Goal: Information Seeking & Learning: Find specific page/section

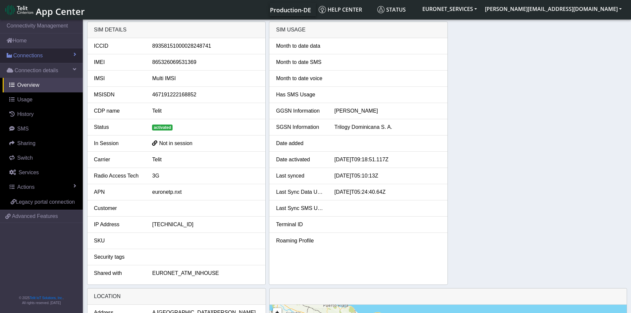
click at [30, 56] on span "Connections" at bounding box center [27, 56] width 29 height 8
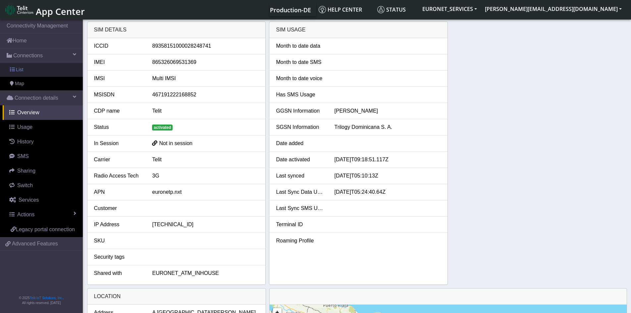
click at [17, 73] on link "List" at bounding box center [41, 70] width 83 height 14
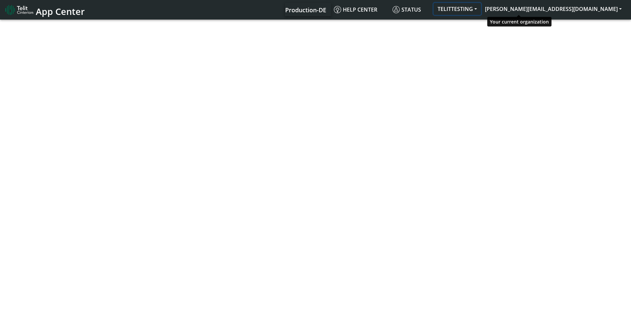
click at [481, 10] on button "TELITTESTING" at bounding box center [457, 9] width 47 height 12
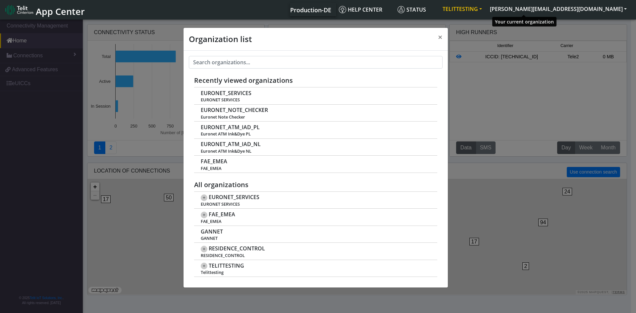
scroll to position [2, 0]
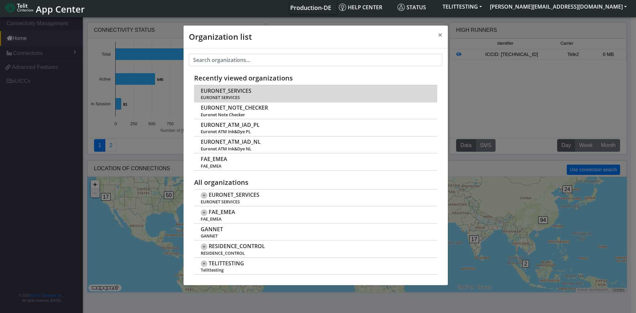
click at [214, 95] on span "EURONET SERVICES" at bounding box center [315, 97] width 229 height 5
click at [211, 89] on span "EURONET_SERVICES" at bounding box center [226, 91] width 51 height 6
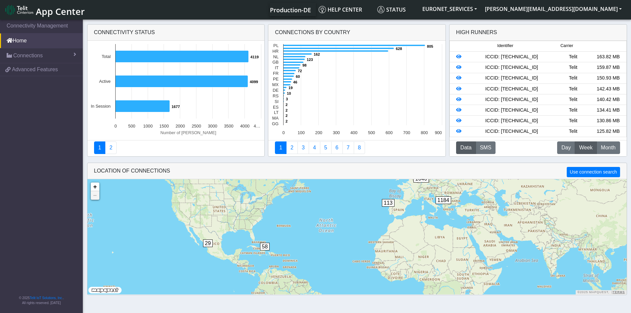
drag, startPoint x: 489, startPoint y: 228, endPoint x: 468, endPoint y: 229, distance: 21.9
click at [468, 229] on div "29 65 58 51 113 1184 1646 + − ©2025 MapQuest, | Terms" at bounding box center [356, 236] width 539 height 115
click at [28, 52] on span "Connections" at bounding box center [27, 56] width 29 height 8
click at [15, 71] on link "List" at bounding box center [41, 70] width 83 height 14
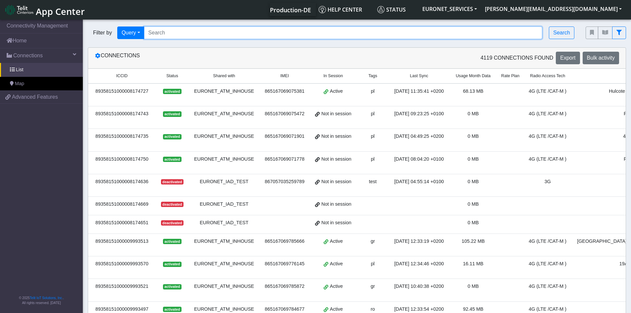
click at [187, 30] on input "Search..." at bounding box center [343, 33] width 399 height 13
paste input "89358151000028248816 89358151000028248741 89358151000028249137 8935815100002824…"
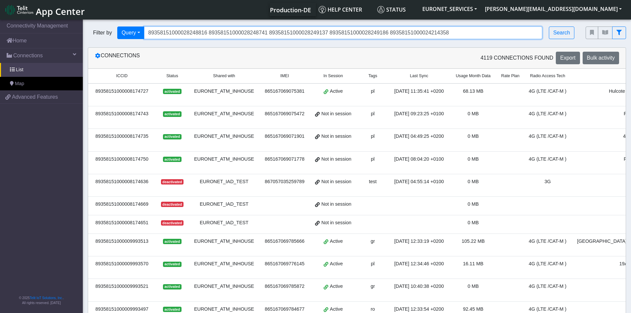
type input "89358151000028248816 89358151000028248741 89358151000028249137 8935815100002824…"
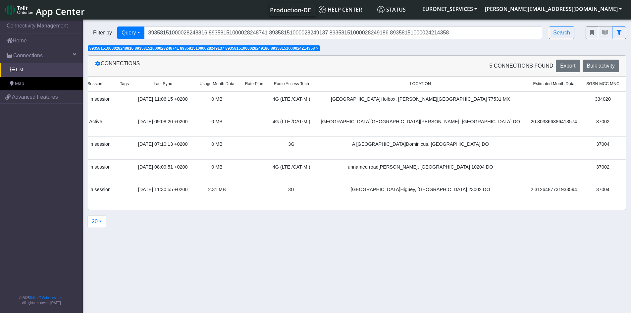
scroll to position [0, 273]
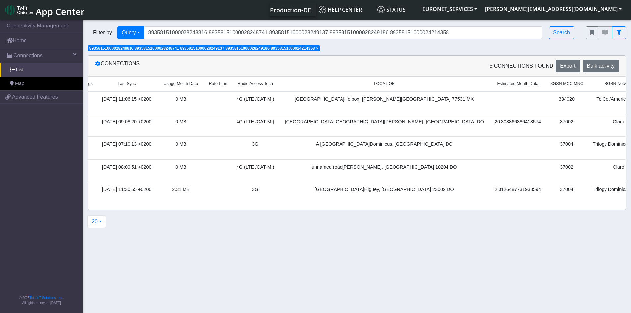
click at [319, 49] on span "×" at bounding box center [317, 48] width 2 height 5
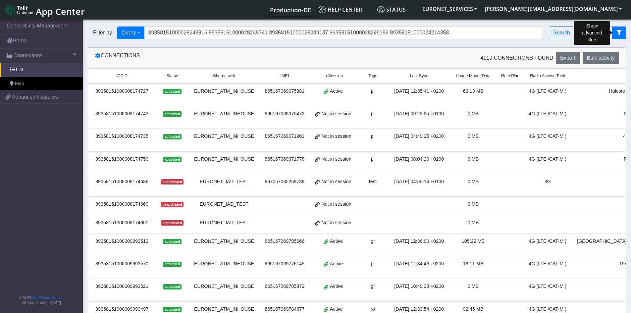
click at [620, 28] on button "fitlers menu" at bounding box center [619, 33] width 14 height 13
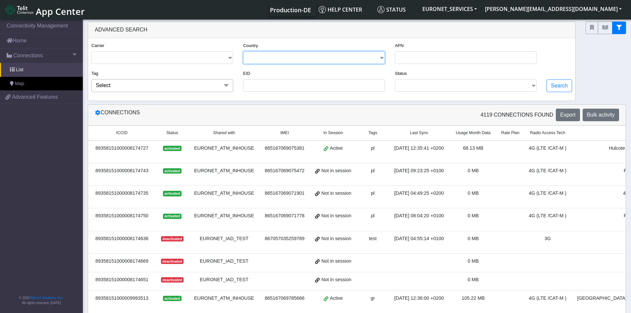
click at [283, 55] on select "POLAND GREECE CROATIA ROMANIA NETHERLANDS ALBANIA UNITED KINGDOM PORTUGAL ITALY…" at bounding box center [314, 57] width 142 height 13
select select "do"
click at [244, 51] on select "POLAND GREECE CROATIA ROMANIA NETHERLANDS ALBANIA UNITED KINGDOM PORTUGAL ITALY…" at bounding box center [314, 57] width 142 height 13
click at [555, 85] on button "Search" at bounding box center [560, 86] width 26 height 13
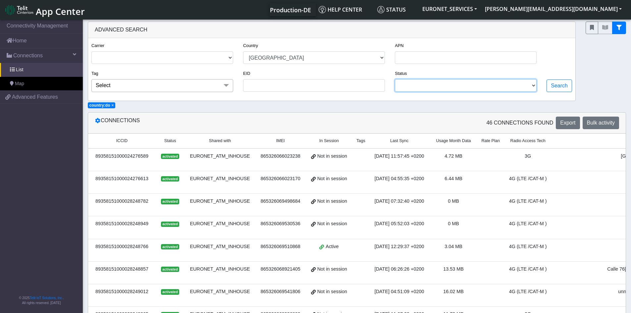
click at [535, 85] on select "ACTIVATED DEACTIVATED" at bounding box center [466, 85] width 142 height 13
click at [225, 85] on span at bounding box center [226, 85] width 13 height 13
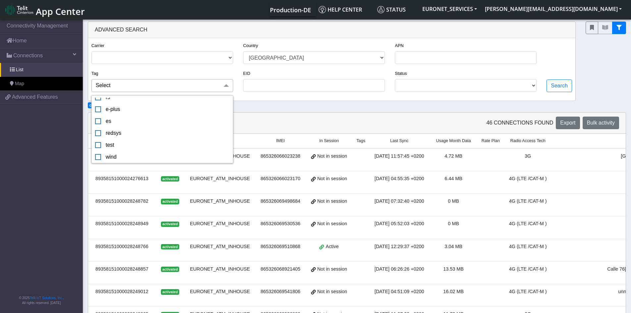
scroll to position [0, 0]
click at [293, 78] on div "EID" at bounding box center [314, 80] width 142 height 23
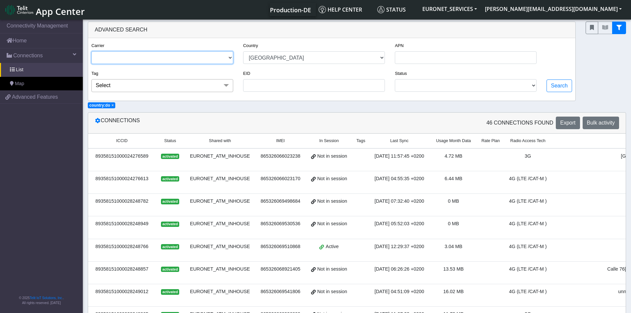
click at [230, 54] on select "TELIT" at bounding box center [162, 57] width 142 height 13
click at [324, 142] on span "In Session" at bounding box center [329, 141] width 20 height 6
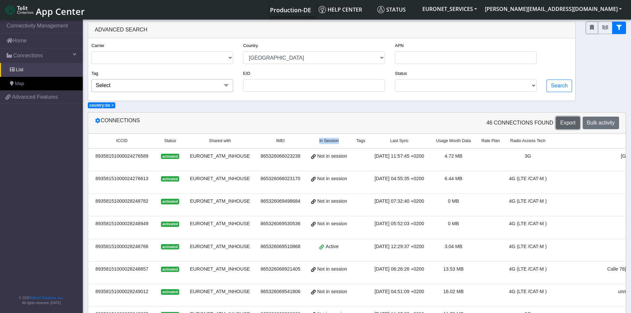
click at [568, 124] on span "Export" at bounding box center [567, 123] width 15 height 6
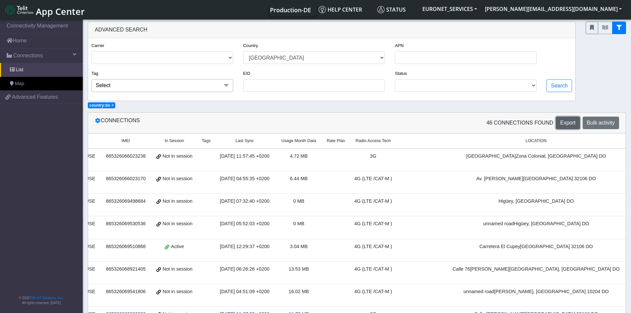
click at [562, 123] on span "Export" at bounding box center [567, 123] width 15 height 6
click at [224, 84] on span at bounding box center [226, 85] width 13 height 13
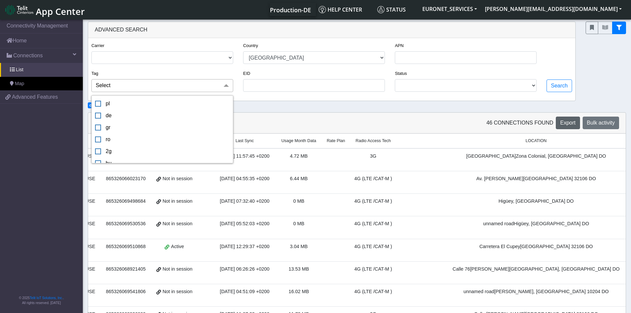
click at [285, 98] on div "Carrier TELIT Country POLAND GREECE CROATIA ROMANIA NETHERLANDS ALBANIA UNITED …" at bounding box center [331, 69] width 487 height 63
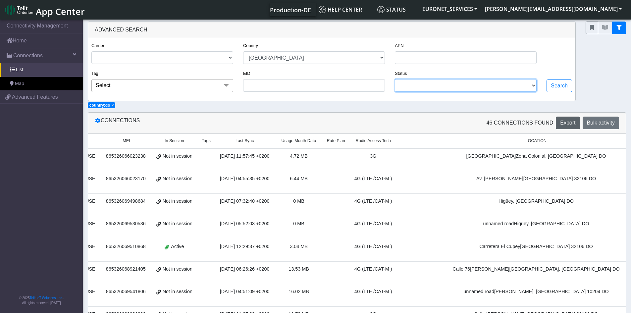
click at [536, 84] on select "ACTIVATED DEACTIVATED" at bounding box center [466, 85] width 142 height 13
select select "activated"
click at [396, 79] on select "ACTIVATED DEACTIVATED" at bounding box center [466, 85] width 142 height 13
click at [557, 84] on button "Search" at bounding box center [560, 86] width 26 height 13
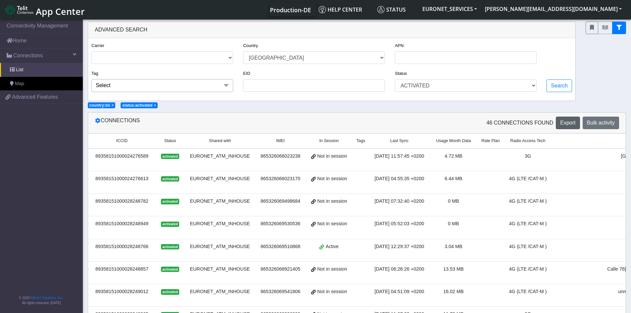
click at [617, 95] on div at bounding box center [606, 62] width 50 height 80
click at [119, 142] on span "ICCID" at bounding box center [121, 141] width 11 height 6
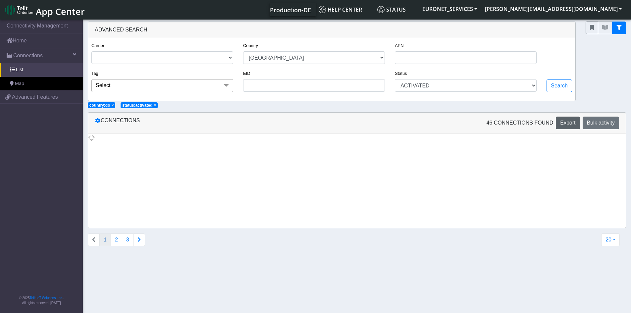
click at [119, 142] on div "Connections 46 Connections found Export Bulk activity" at bounding box center [357, 170] width 538 height 116
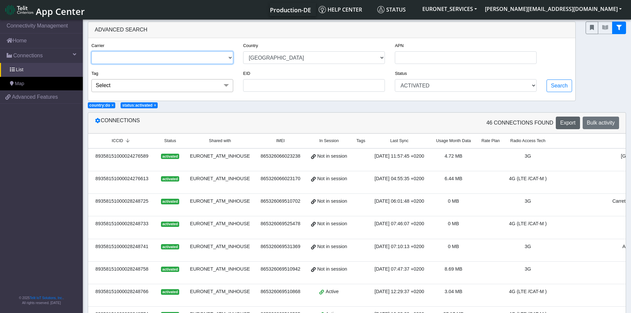
click at [230, 57] on select "TELIT" at bounding box center [162, 57] width 142 height 13
select select
click at [91, 51] on select "TELIT" at bounding box center [162, 57] width 142 height 13
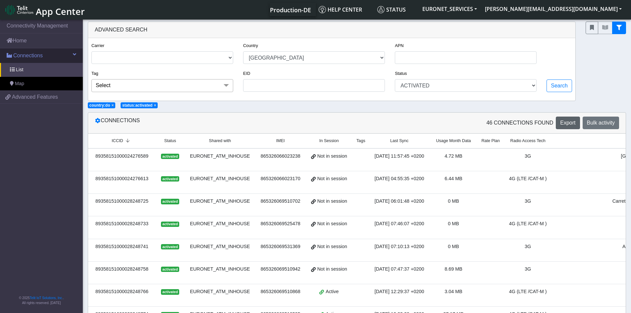
click at [32, 59] on span "Connections" at bounding box center [27, 56] width 29 height 8
click at [24, 56] on span "Connections" at bounding box center [27, 56] width 29 height 8
click at [17, 72] on span "List" at bounding box center [19, 69] width 7 height 7
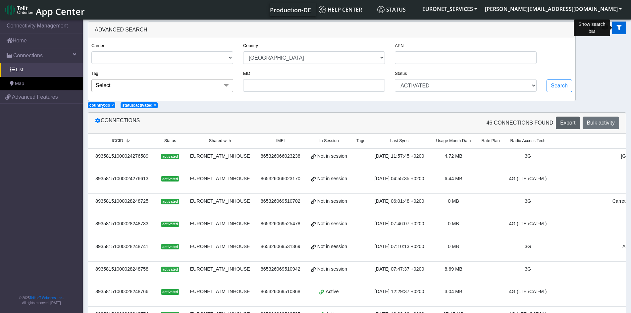
click at [619, 28] on icon "fitlers menu" at bounding box center [619, 27] width 5 height 5
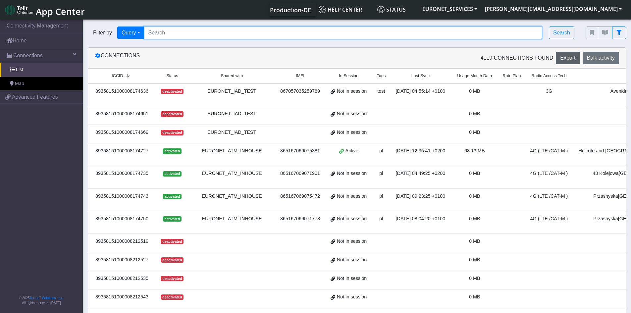
click at [345, 34] on input "Search..." at bounding box center [343, 33] width 399 height 13
paste input "89358151000028248857"
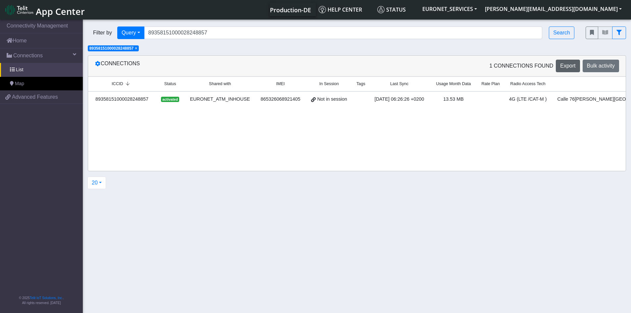
drag, startPoint x: 329, startPoint y: 120, endPoint x: 386, endPoint y: 114, distance: 56.6
click at [386, 114] on div "ICCID Status Shared with IMEI In Session Tags Last Sync Usage Month Data Rate P…" at bounding box center [357, 98] width 538 height 43
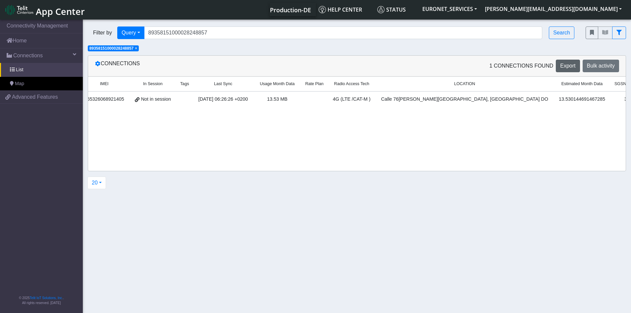
scroll to position [0, 208]
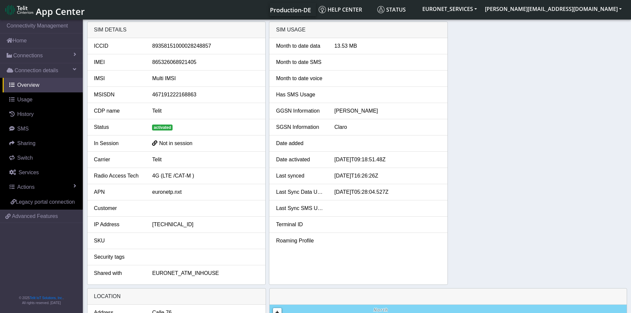
click at [531, 129] on div "SIM details ICCID 89358151000028248857 IMEI 865326068921405 IMSI Multi IMSI MSI…" at bounding box center [357, 153] width 540 height 263
click at [23, 54] on span "Connections" at bounding box center [27, 56] width 29 height 8
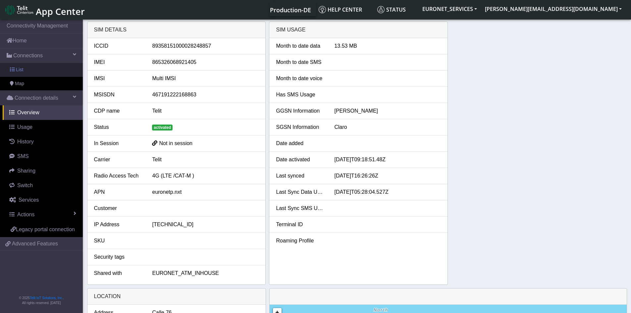
click at [20, 70] on span "List" at bounding box center [19, 69] width 7 height 7
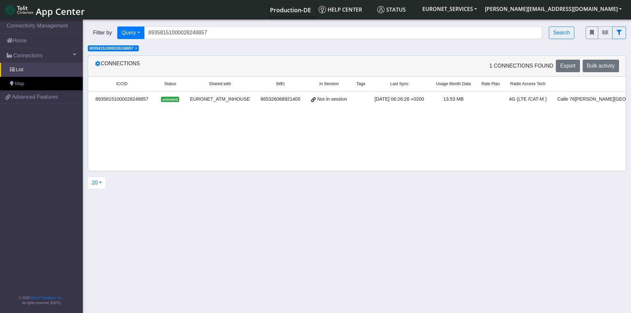
click at [136, 49] on span "×" at bounding box center [136, 48] width 2 height 5
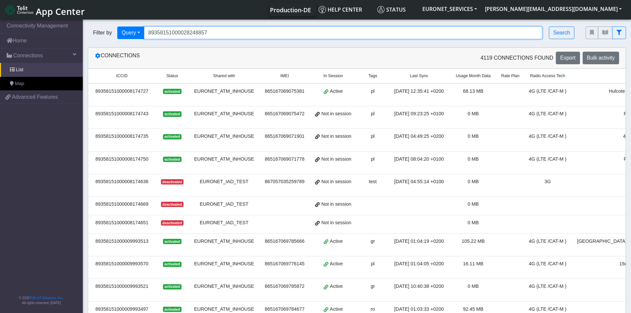
drag, startPoint x: 216, startPoint y: 34, endPoint x: 95, endPoint y: 36, distance: 121.6
click at [95, 36] on div "Filter by Query Query In Session Not connected Tags Country Operator 8935815100…" at bounding box center [332, 33] width 488 height 13
paste input "4276589 89358151000028248865 89358151000028249079 89358151000028248725 89358151…"
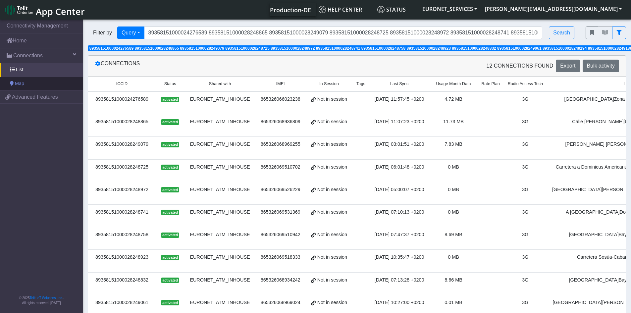
click at [17, 83] on span "Map" at bounding box center [19, 83] width 9 height 7
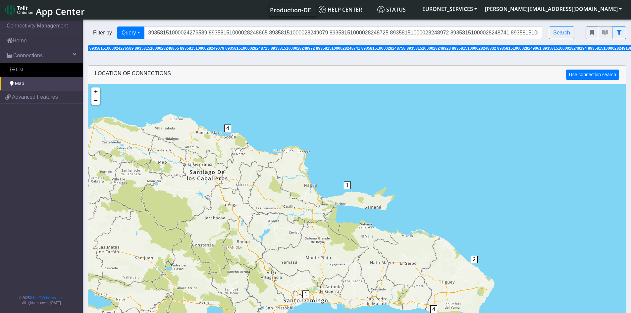
drag, startPoint x: 232, startPoint y: 232, endPoint x: 207, endPoint y: 261, distance: 37.8
click at [207, 261] on div "1 6 1 4 2 4 + − ©2025 MapQuest, | Terms" at bounding box center [357, 240] width 538 height 313
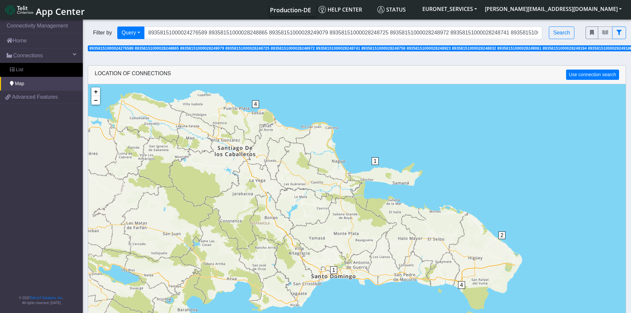
drag, startPoint x: 251, startPoint y: 240, endPoint x: 278, endPoint y: 214, distance: 37.3
click at [278, 214] on div "1 1 4 2 4 + − ©2025 MapQuest, | Terms" at bounding box center [357, 240] width 538 height 313
click at [333, 270] on span "1" at bounding box center [333, 270] width 7 height 8
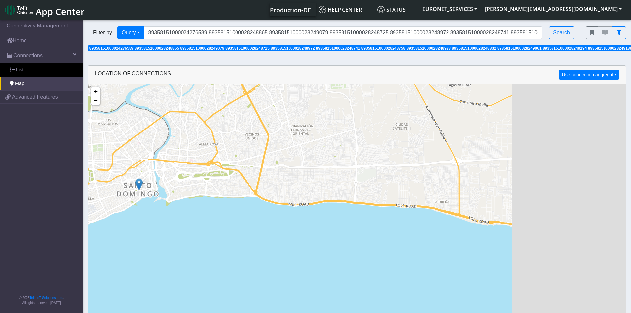
drag, startPoint x: 467, startPoint y: 150, endPoint x: 337, endPoint y: 145, distance: 129.6
click at [337, 145] on div "+ − ©2025 MapQuest, | Terms" at bounding box center [357, 240] width 538 height 313
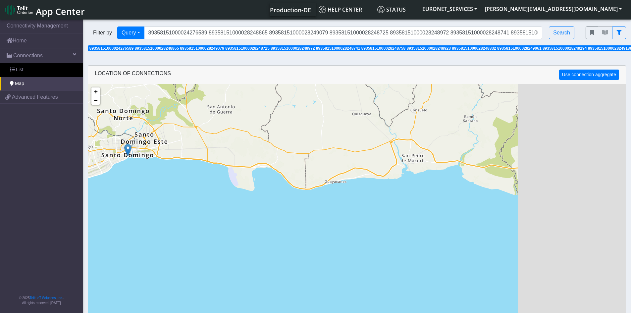
drag, startPoint x: 496, startPoint y: 170, endPoint x: 267, endPoint y: 207, distance: 231.9
click at [267, 207] on div "+ − ©2025 MapQuest, | Terms" at bounding box center [357, 240] width 538 height 313
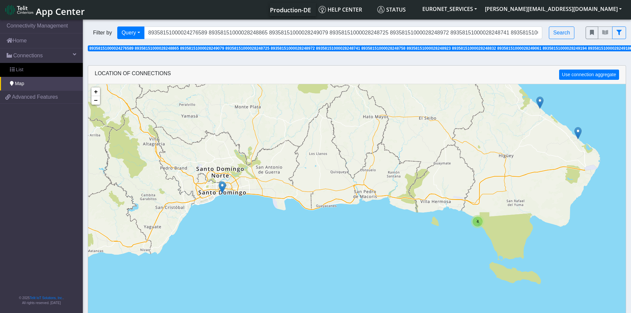
click at [478, 223] on span "4" at bounding box center [478, 221] width 2 height 5
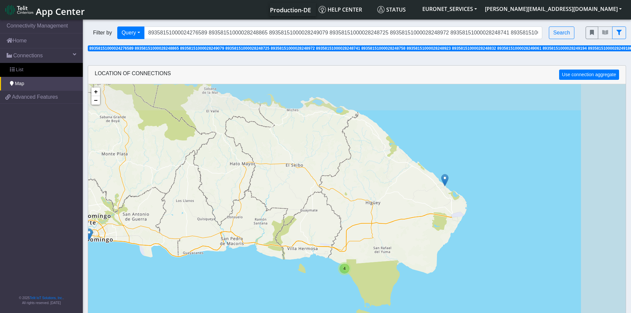
drag, startPoint x: 508, startPoint y: 133, endPoint x: 408, endPoint y: 232, distance: 140.8
click at [408, 232] on div "4 + − ©2025 MapQuest, | Terms" at bounding box center [357, 240] width 538 height 313
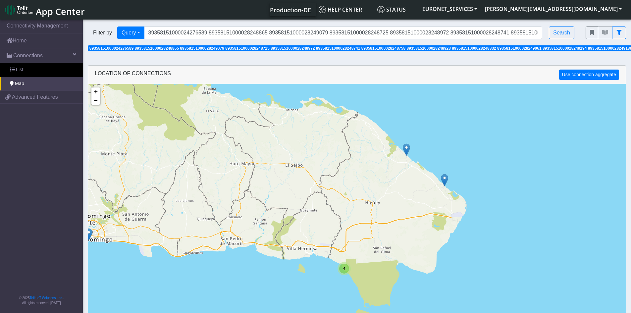
click at [444, 180] on img at bounding box center [444, 180] width 7 height 13
click at [437, 200] on div "4 ID: 6790b8097de6672f3f5bfada View: Click here × + − ©2025 MapQuest, | Terms" at bounding box center [357, 240] width 538 height 313
click at [447, 192] on div "4 + − ©2025 MapQuest, | Terms" at bounding box center [357, 240] width 538 height 313
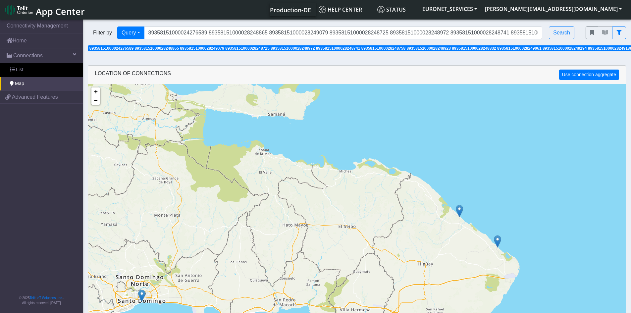
drag, startPoint x: 388, startPoint y: 206, endPoint x: 442, endPoint y: 268, distance: 82.2
click at [442, 268] on div "4 + − ©2025 MapQuest, | Terms" at bounding box center [357, 240] width 538 height 313
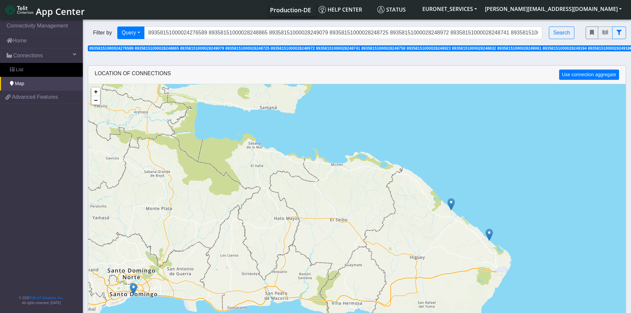
drag, startPoint x: 382, startPoint y: 243, endPoint x: 374, endPoint y: 236, distance: 10.6
click at [374, 236] on div "4 + − ©2025 MapQuest, | Terms" at bounding box center [357, 240] width 538 height 313
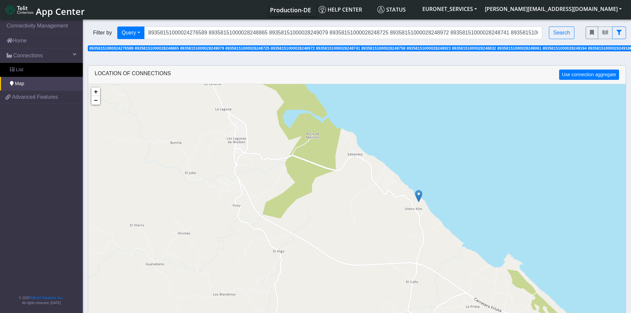
drag, startPoint x: 443, startPoint y: 247, endPoint x: 393, endPoint y: 225, distance: 54.6
click at [393, 225] on div "+ − ©2025 MapQuest, | Terms" at bounding box center [357, 240] width 538 height 313
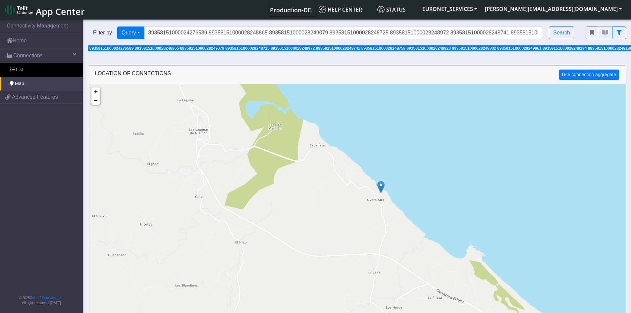
click at [380, 190] on img at bounding box center [380, 187] width 7 height 13
click at [373, 180] on link "Click here" at bounding box center [370, 180] width 18 height 5
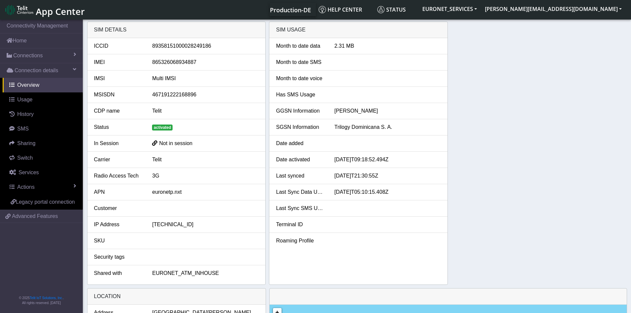
click at [375, 126] on div "Trilogy Dominicana S. A." at bounding box center [387, 127] width 117 height 8
click at [417, 138] on li "Date added" at bounding box center [358, 144] width 178 height 16
click at [477, 167] on div "SIM details ICCID 89358151000028249186 IMEI 865326068934887 IMSI Multi IMSI MSI…" at bounding box center [357, 153] width 540 height 263
click at [479, 95] on div "SIM details ICCID 89358151000028249186 IMEI 865326068934887 IMSI Multi IMSI MSI…" at bounding box center [357, 153] width 540 height 263
click at [556, 95] on div "SIM details ICCID 89358151000028249186 IMEI 865326068934887 IMSI Multi IMSI MSI…" at bounding box center [357, 153] width 540 height 263
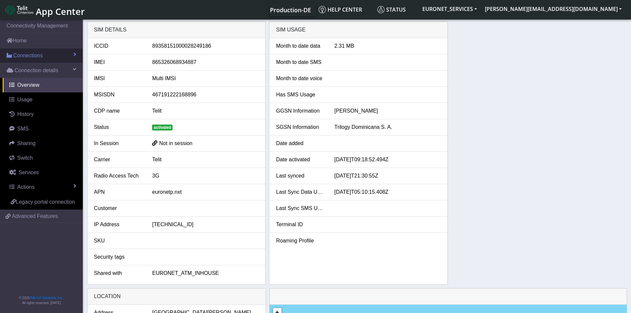
click at [25, 54] on span "Connections" at bounding box center [27, 56] width 29 height 8
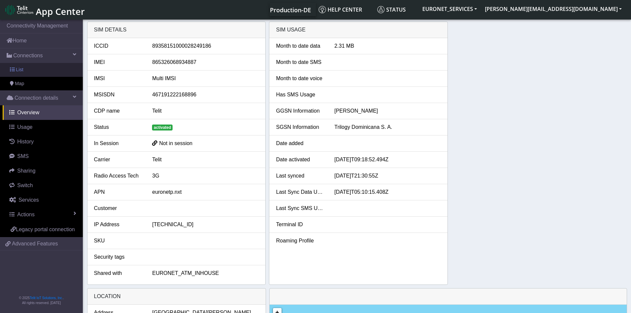
click at [23, 70] on span "List" at bounding box center [19, 69] width 7 height 7
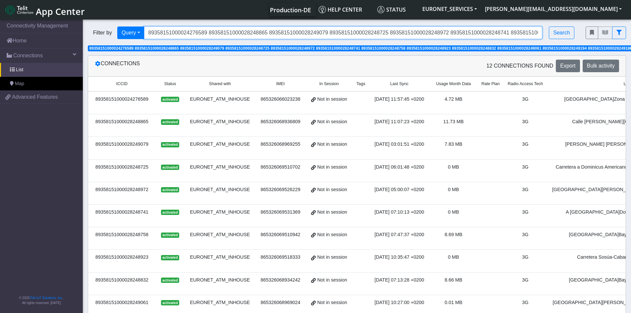
click at [185, 33] on input "89358151000024276589 89358151000028248865 89358151000028249079 8935815100002824…" at bounding box center [343, 33] width 399 height 13
paste input "8249087 89358151000028248840"
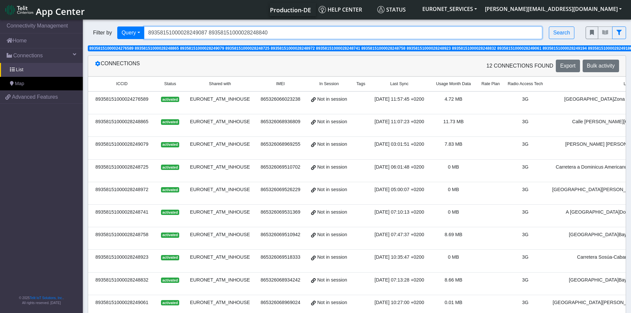
type input "89358151000028249087 89358151000028248840"
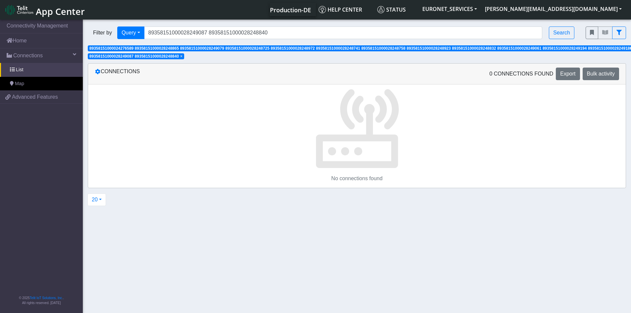
click at [328, 49] on span "89358151000024276589 89358151000028248865 89358151000028249079 8935815100002824…" at bounding box center [360, 48] width 543 height 5
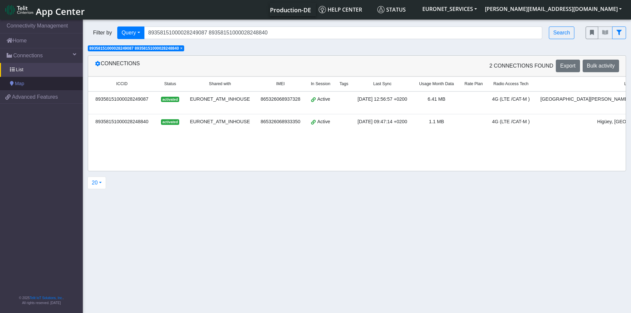
click at [22, 85] on span "Map" at bounding box center [19, 83] width 9 height 7
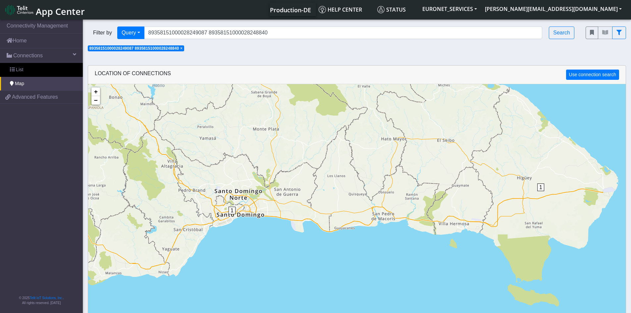
drag, startPoint x: 285, startPoint y: 204, endPoint x: 314, endPoint y: 168, distance: 46.4
click at [314, 168] on div "1 1 + − ©2025 MapQuest, | Terms" at bounding box center [357, 240] width 538 height 313
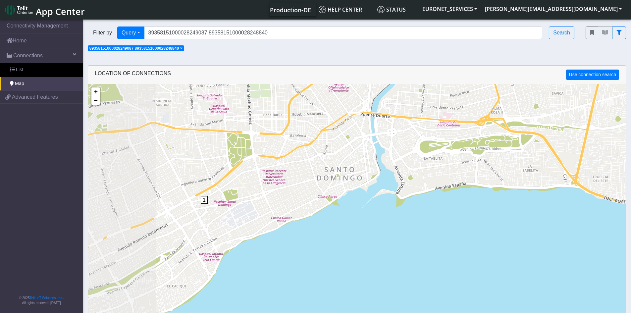
drag, startPoint x: 228, startPoint y: 252, endPoint x: 307, endPoint y: 127, distance: 147.6
click at [307, 127] on div "1 + − ©2025 MapQuest, | Terms" at bounding box center [357, 240] width 538 height 313
